Goal: Find specific page/section: Find specific page/section

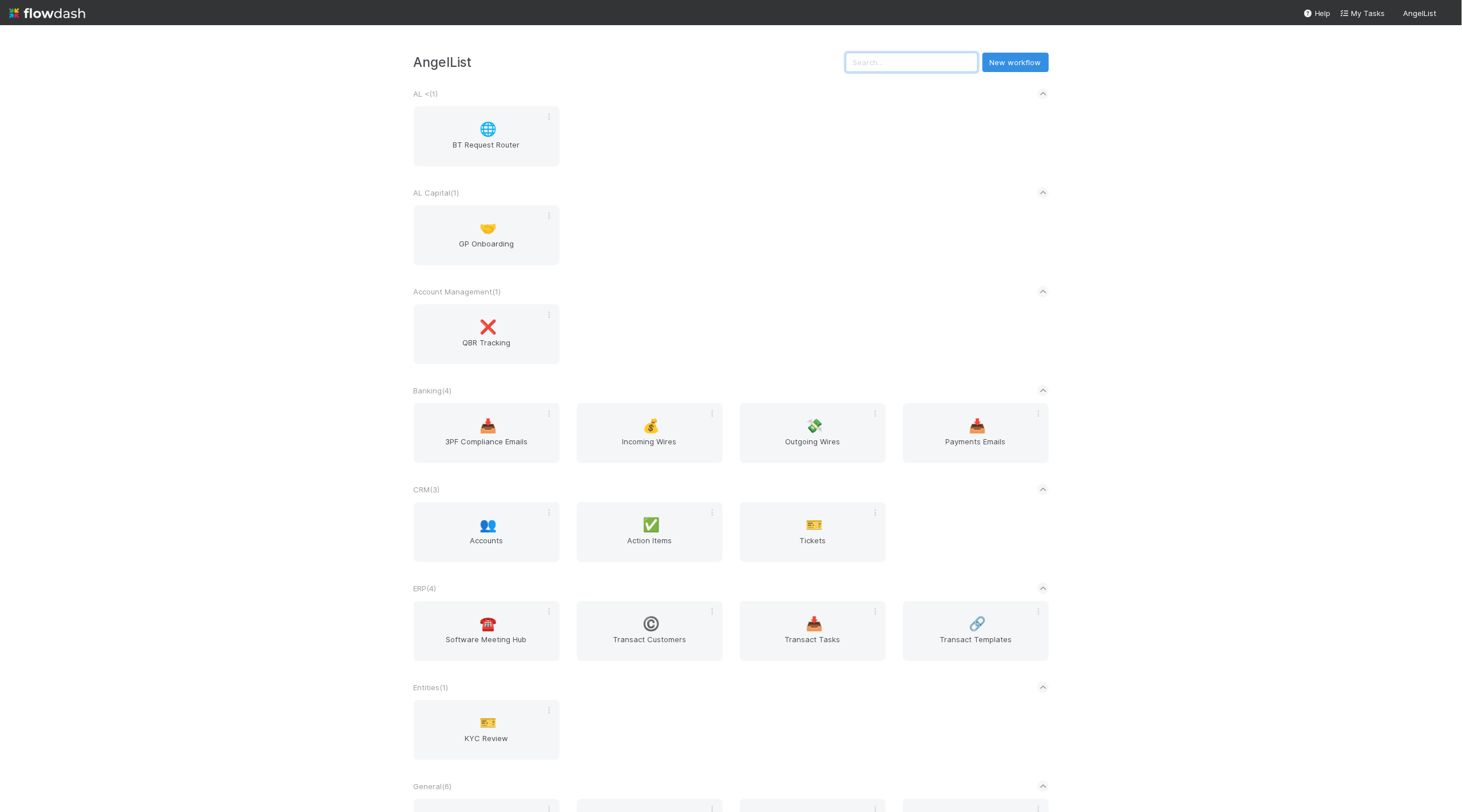
click at [918, 58] on input "text" at bounding box center [912, 62] width 132 height 20
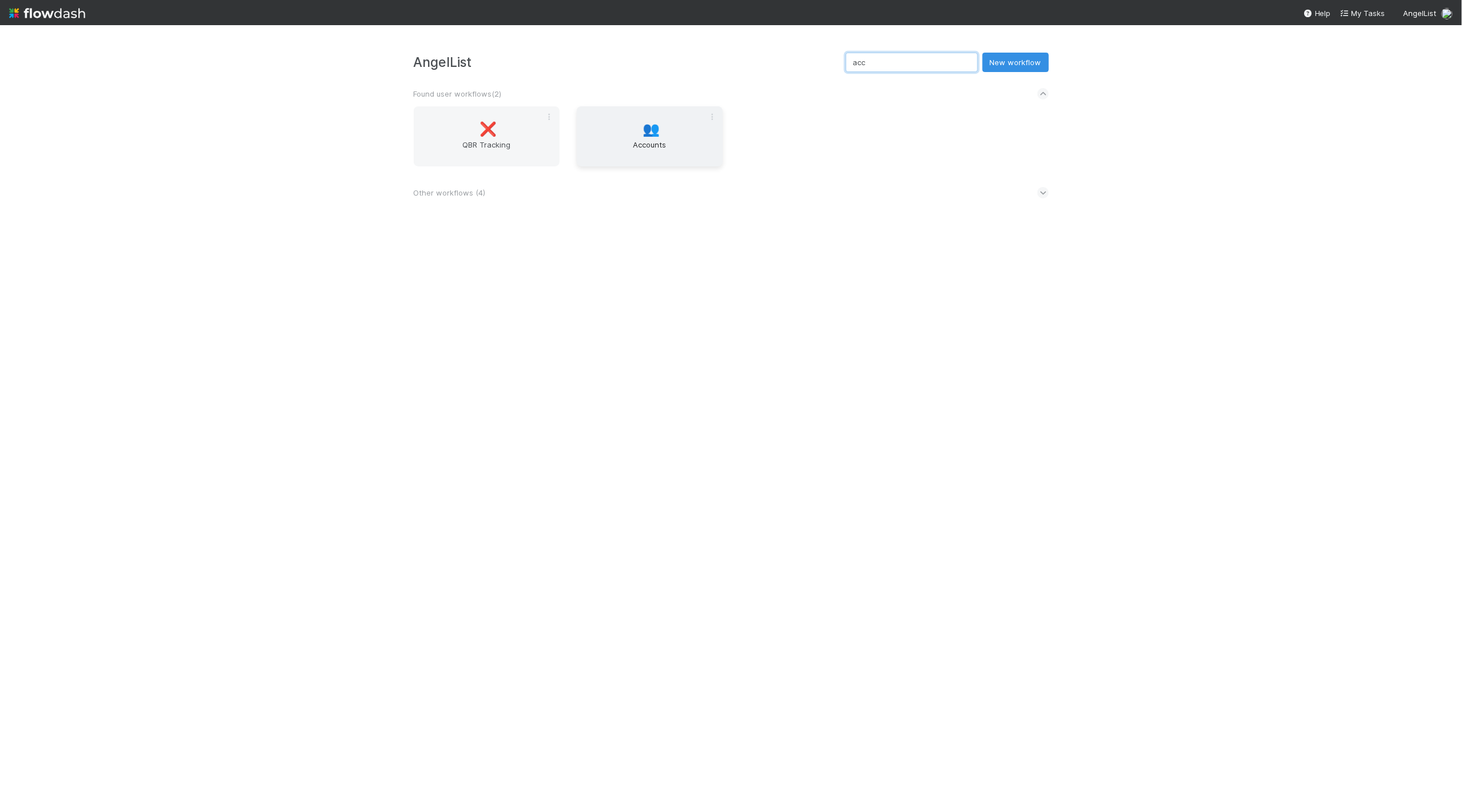
type input "acc"
click at [658, 142] on span "Accounts" at bounding box center [650, 151] width 136 height 23
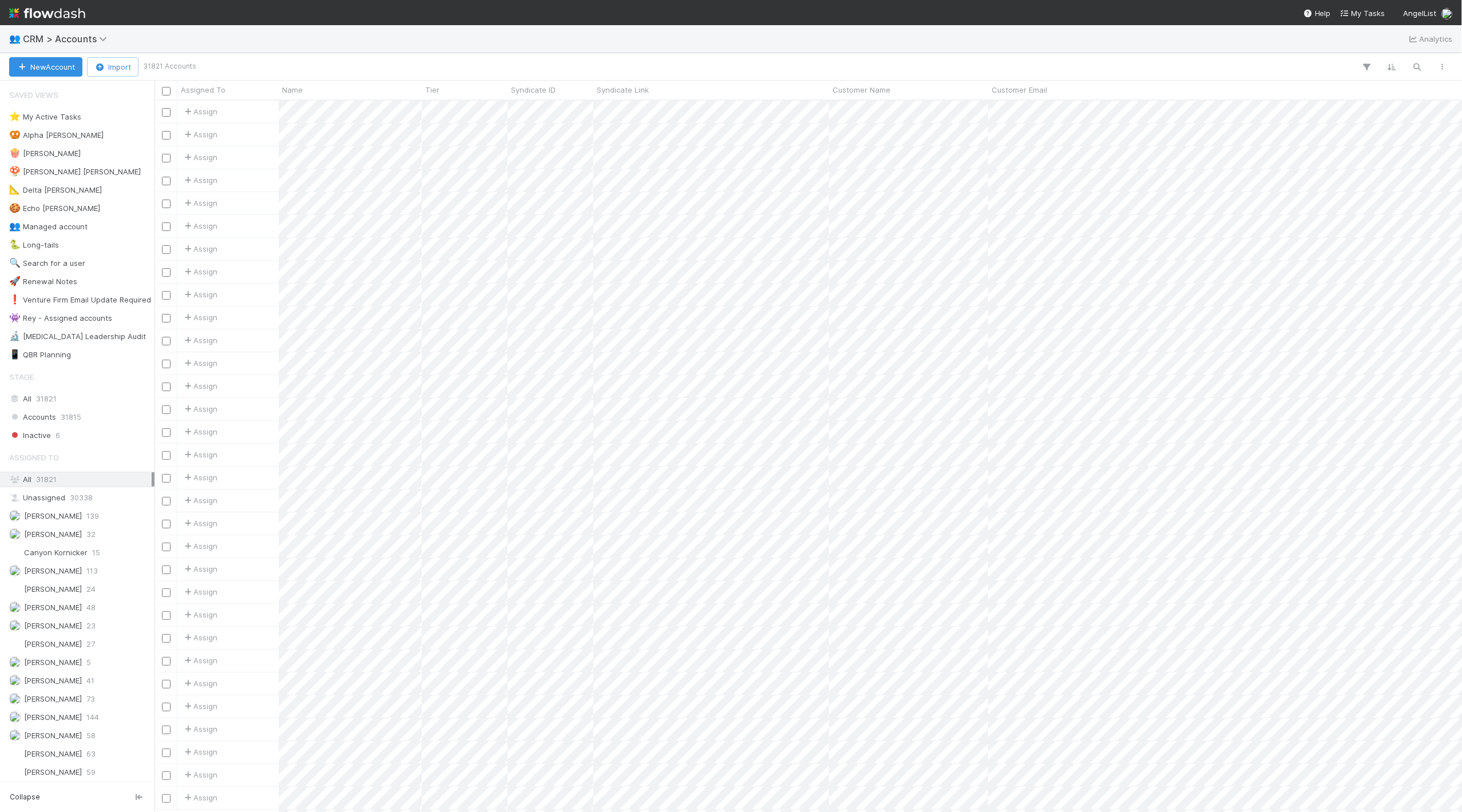
scroll to position [702, 1298]
click at [1416, 70] on icon "button" at bounding box center [1417, 67] width 12 height 10
type input "umami"
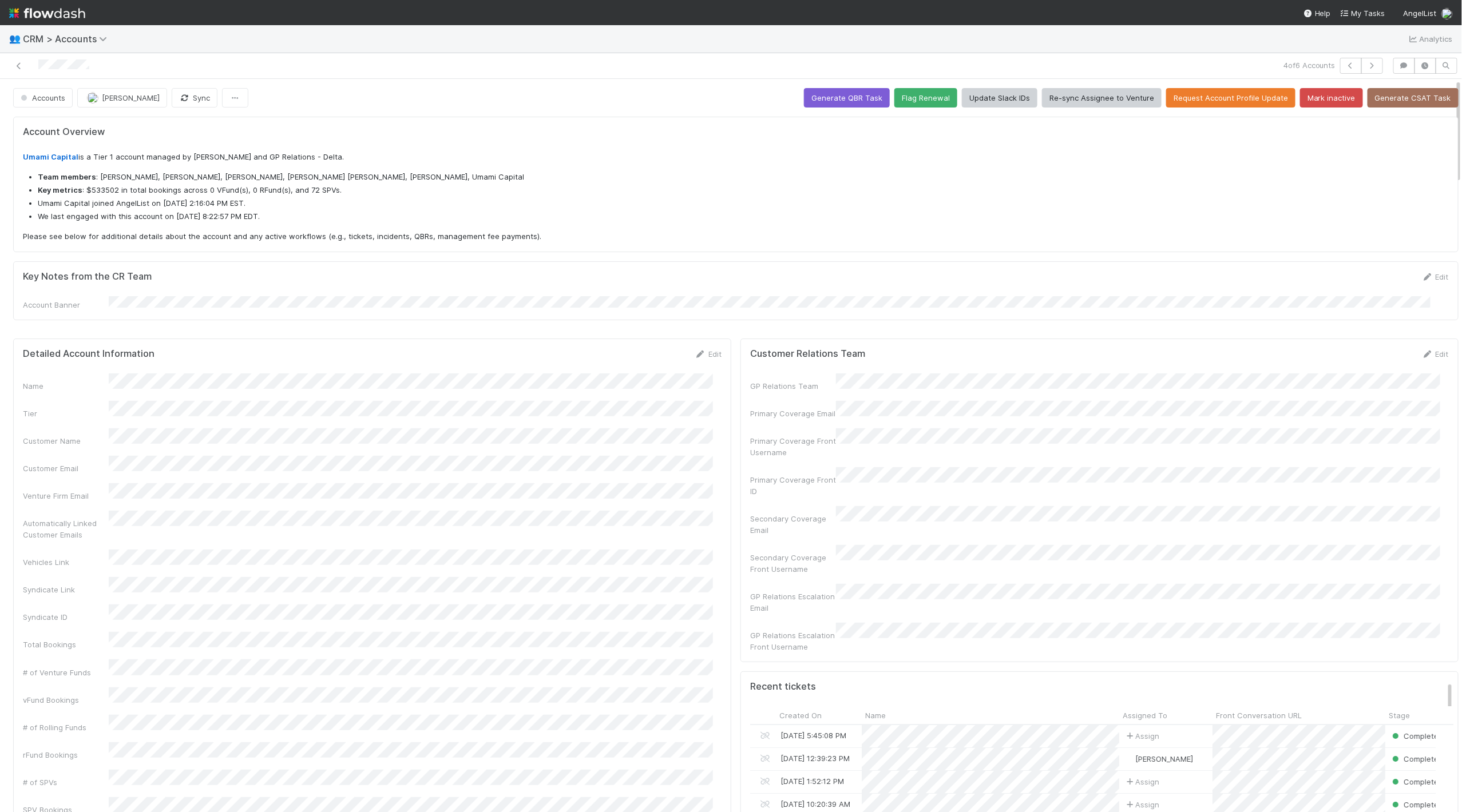
scroll to position [223, 676]
